Goal: Find specific page/section: Find specific page/section

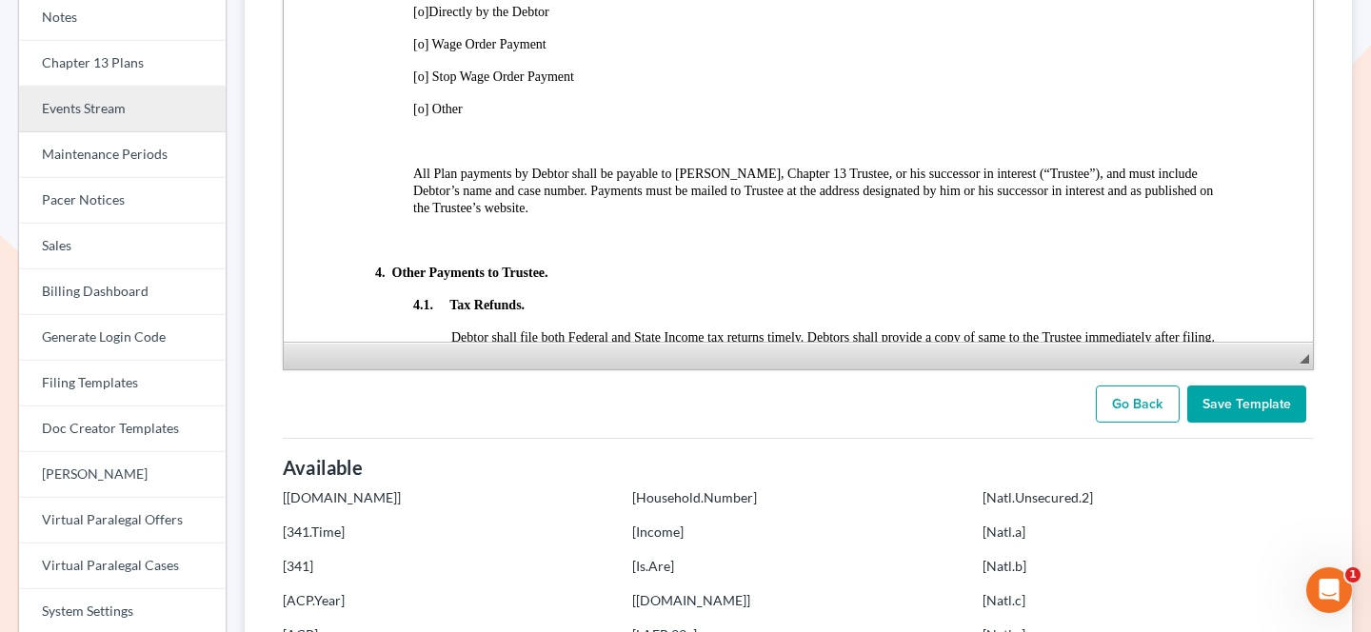
click at [123, 114] on link "Events Stream" at bounding box center [122, 110] width 207 height 46
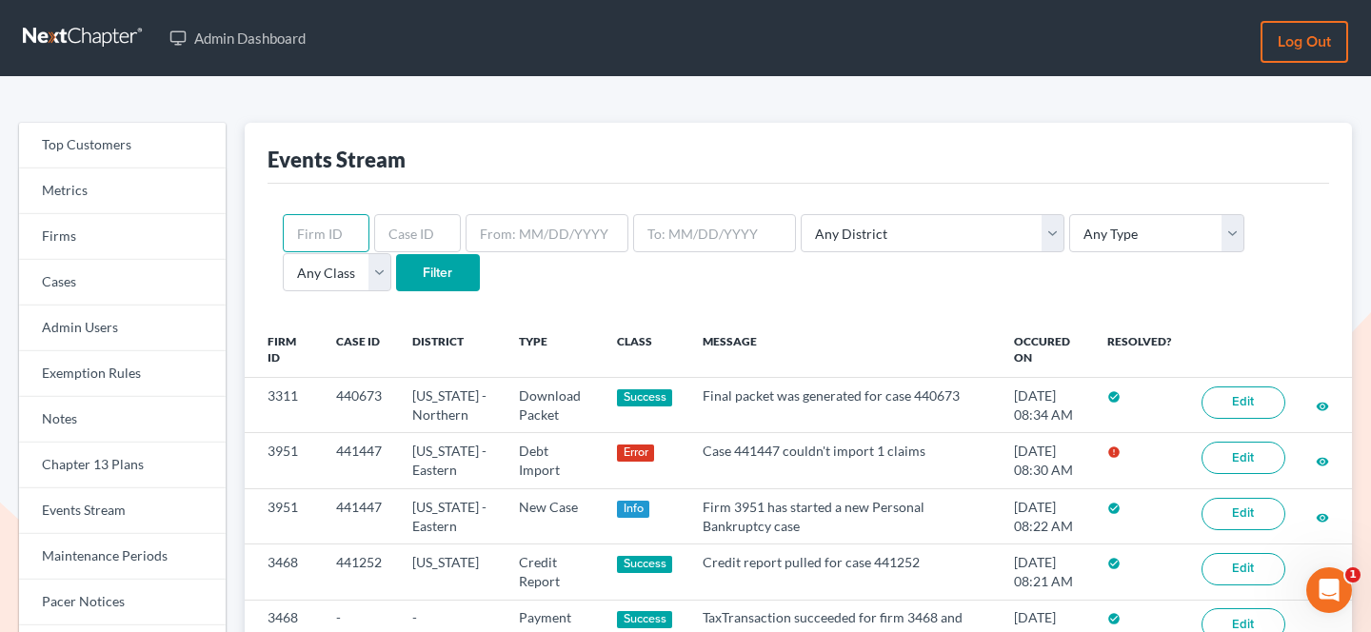
click at [331, 239] on input "text" at bounding box center [326, 233] width 87 height 38
type input "`"
type input "1674"
click at [396, 254] on input "Filter" at bounding box center [438, 273] width 84 height 38
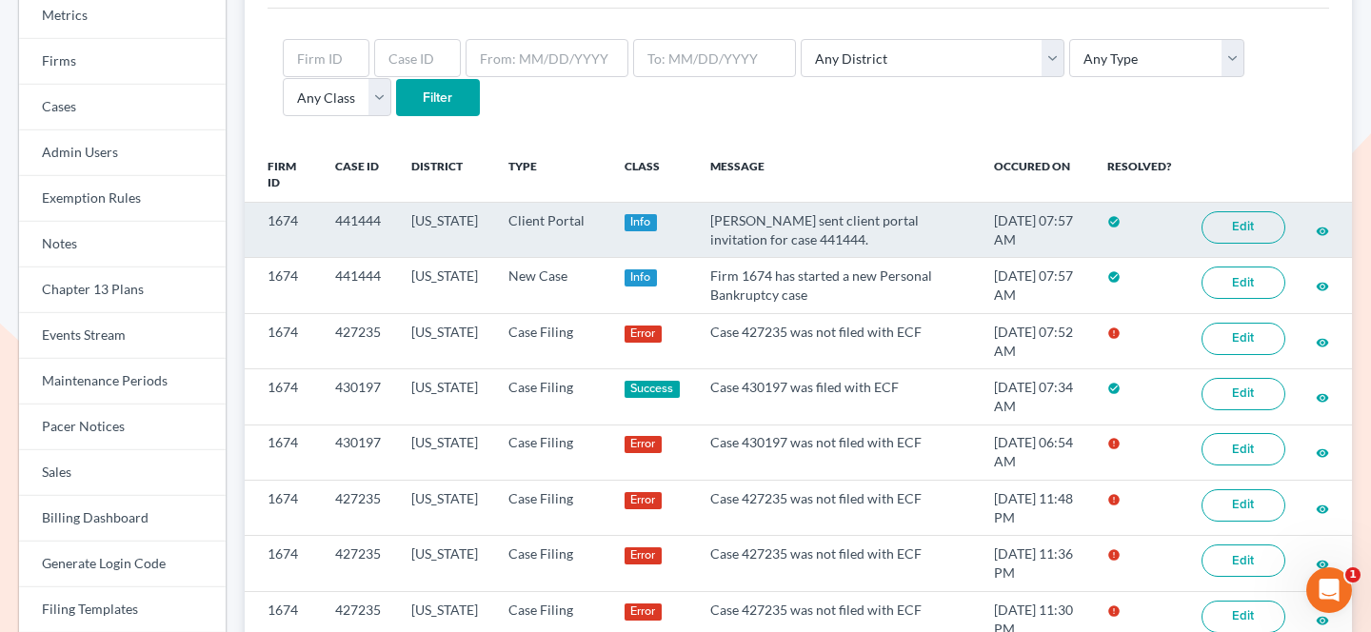
scroll to position [199, 0]
